Goal: Find specific page/section: Find specific page/section

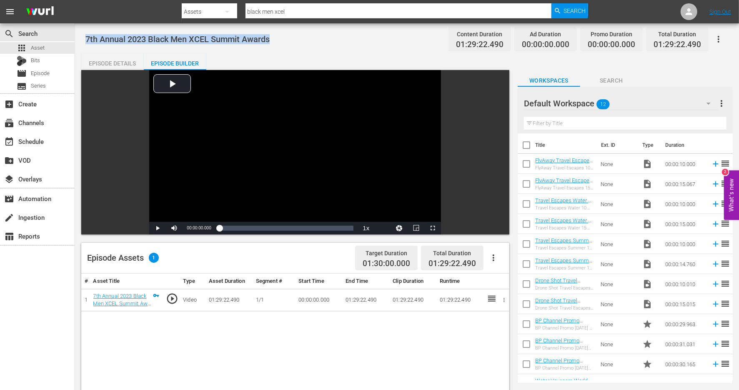
drag, startPoint x: 277, startPoint y: 38, endPoint x: 85, endPoint y: 40, distance: 192.9
click at [84, 40] on div "7th Annual 2023 Black Men XCEL Summit Awards Content Duration 01:29:22.490 Ad D…" at bounding box center [407, 314] width 664 height 583
click at [52, 49] on div "apps Asset" at bounding box center [37, 48] width 75 height 12
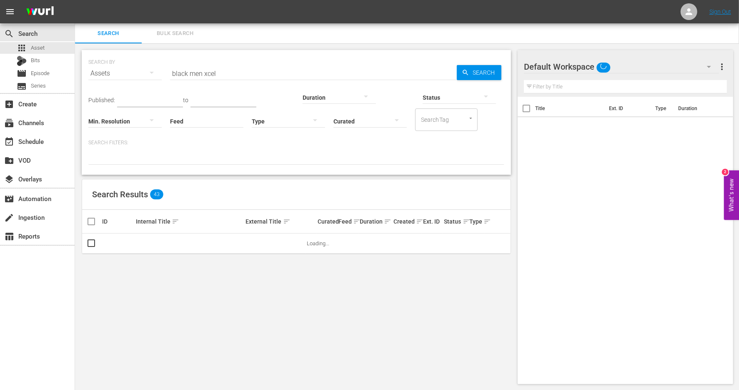
click at [469, 76] on span "Search" at bounding box center [485, 72] width 32 height 15
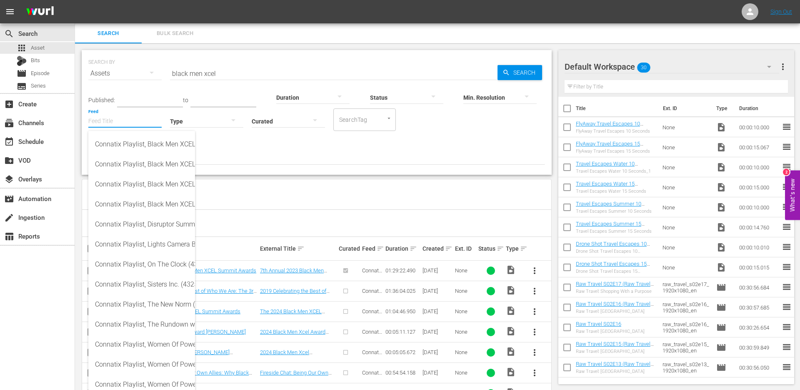
click at [143, 117] on input "Feed" at bounding box center [124, 122] width 73 height 30
drag, startPoint x: 167, startPoint y: 274, endPoint x: 163, endPoint y: 272, distance: 4.5
click at [166, 273] on div "Connatix Playlist, Black Men XCEL Summit 2019 Video Elephant (432583) Connatix …" at bounding box center [141, 264] width 107 height 267
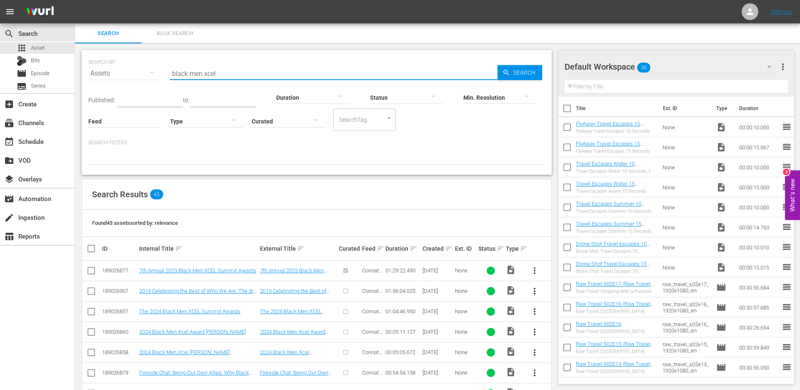
drag, startPoint x: 242, startPoint y: 75, endPoint x: 122, endPoint y: 67, distance: 119.4
click at [122, 67] on div "SEARCH BY Search By Assets Search ID, Title, Description, Keywords, or Category…" at bounding box center [316, 68] width 457 height 30
type input "T"
type input "the new norm"
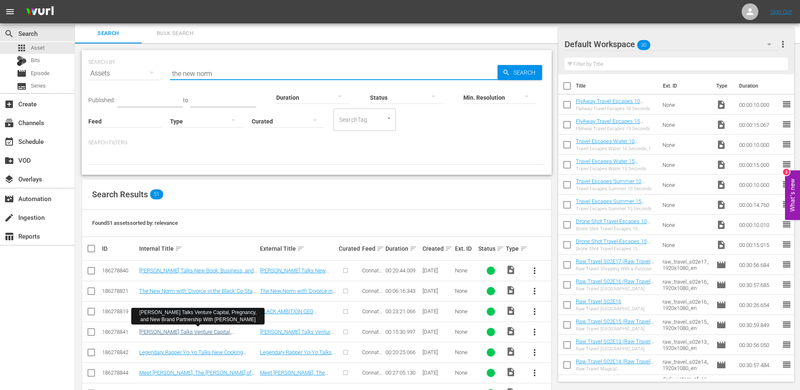
scroll to position [125, 0]
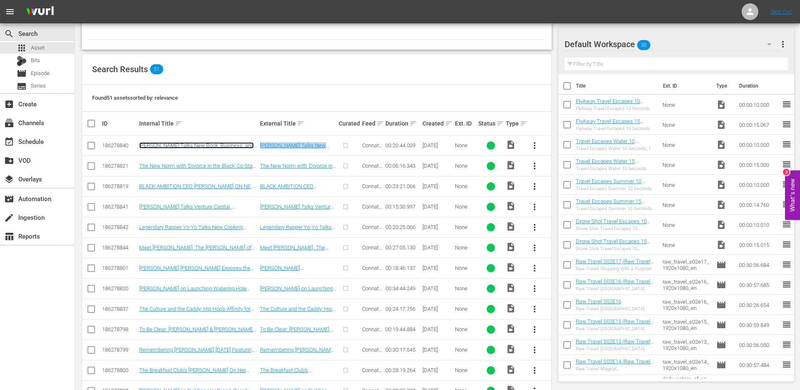
click at [222, 145] on link "[PERSON_NAME] Talks New Book, Business, and the Power of Manifestation" at bounding box center [196, 148] width 115 height 12
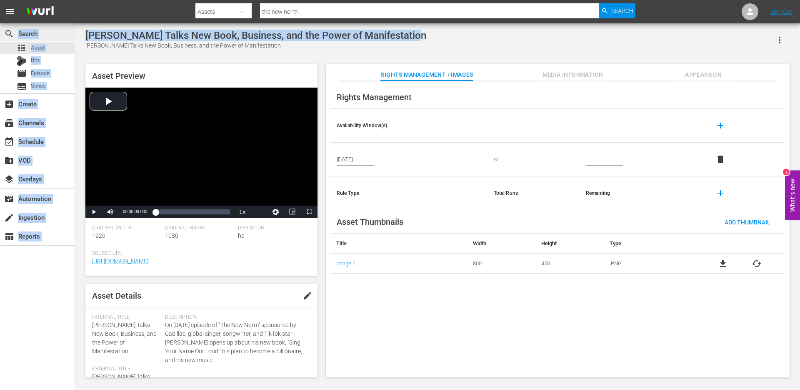
drag, startPoint x: 422, startPoint y: 34, endPoint x: 72, endPoint y: 35, distance: 349.1
click at [75, 0] on div "search Search apps Asset Bits movie Episode subtitles Series add_box Create sub…" at bounding box center [437, 0] width 725 height 0
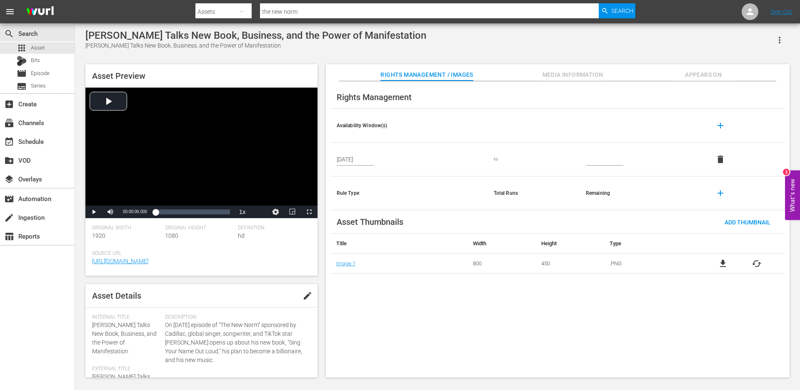
click at [93, 36] on div "[PERSON_NAME] Talks New Book, Business, and the Power of Manifestation" at bounding box center [255, 36] width 341 height 12
drag, startPoint x: 85, startPoint y: 45, endPoint x: 285, endPoint y: 54, distance: 200.6
click at [285, 54] on div "[PERSON_NAME] Talks New Book, Business, and the Power of Manifestation [PERSON_…" at bounding box center [437, 201] width 712 height 343
copy div "[PERSON_NAME] Talks New Book, Business, and the Power of Manifestation"
click at [42, 50] on span "Asset" at bounding box center [38, 48] width 14 height 8
